Goal: Information Seeking & Learning: Learn about a topic

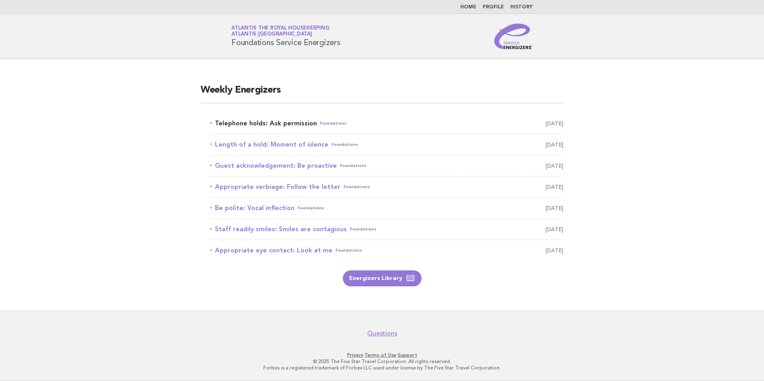
click at [272, 125] on link "Telephone holds: Ask permission Foundations August 20" at bounding box center [386, 123] width 353 height 11
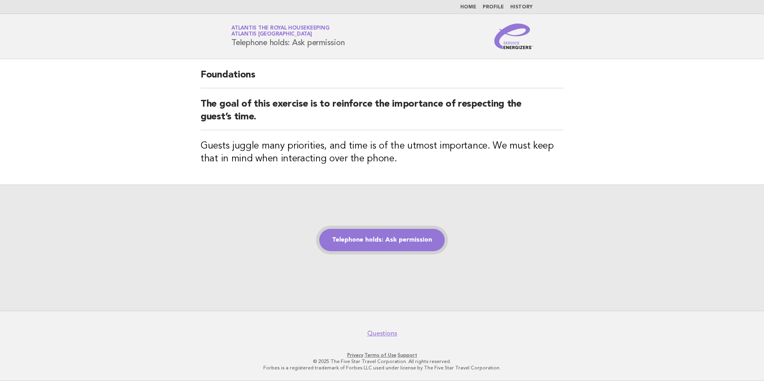
click at [368, 236] on link "Telephone holds: Ask permission" at bounding box center [381, 240] width 125 height 22
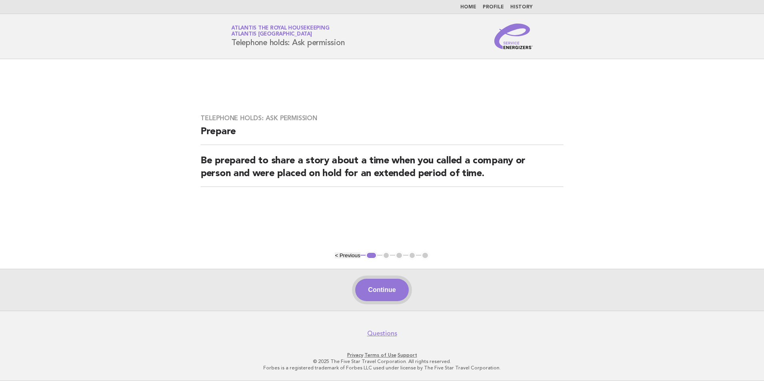
click at [381, 285] on button "Continue" at bounding box center [381, 290] width 53 height 22
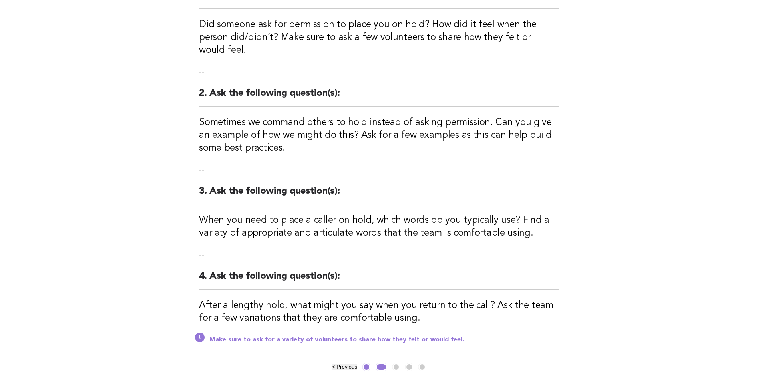
scroll to position [160, 0]
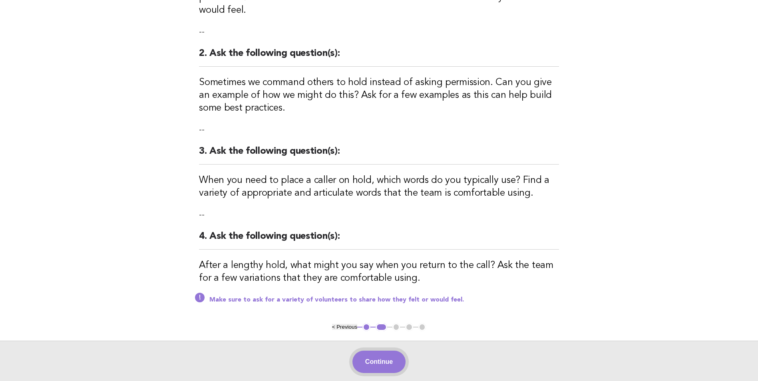
click at [375, 355] on button "Continue" at bounding box center [378, 362] width 53 height 22
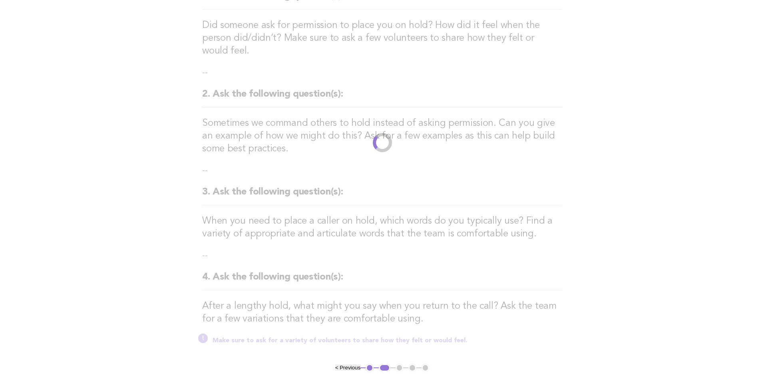
scroll to position [0, 0]
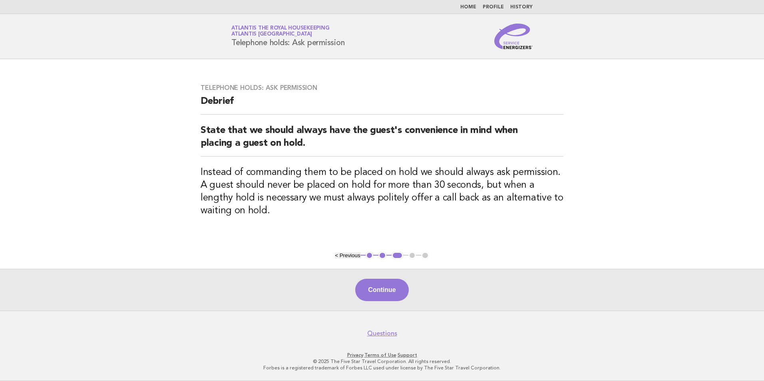
click at [335, 125] on h2 "State that we should always have the guest's convenience in mind when placing a…" at bounding box center [381, 140] width 363 height 32
